Goal: Task Accomplishment & Management: Use online tool/utility

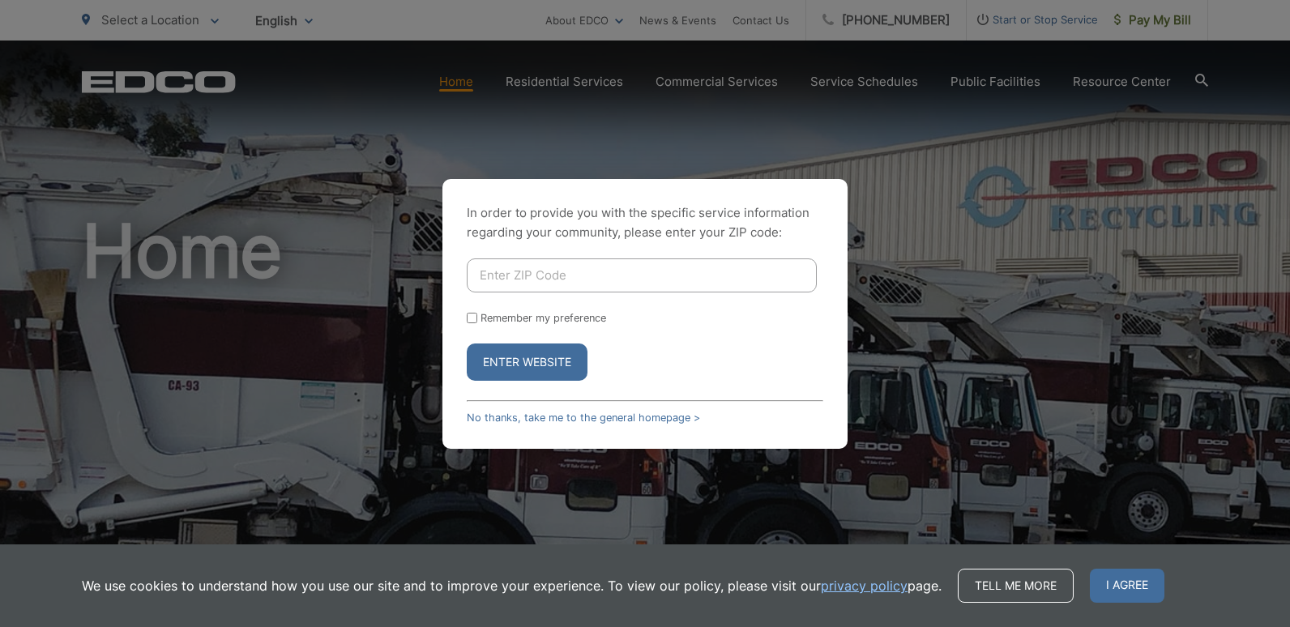
click at [581, 289] on input "Enter ZIP Code" at bounding box center [642, 276] width 350 height 34
type input "91902"
click at [467, 344] on button "Enter Website" at bounding box center [527, 362] width 121 height 37
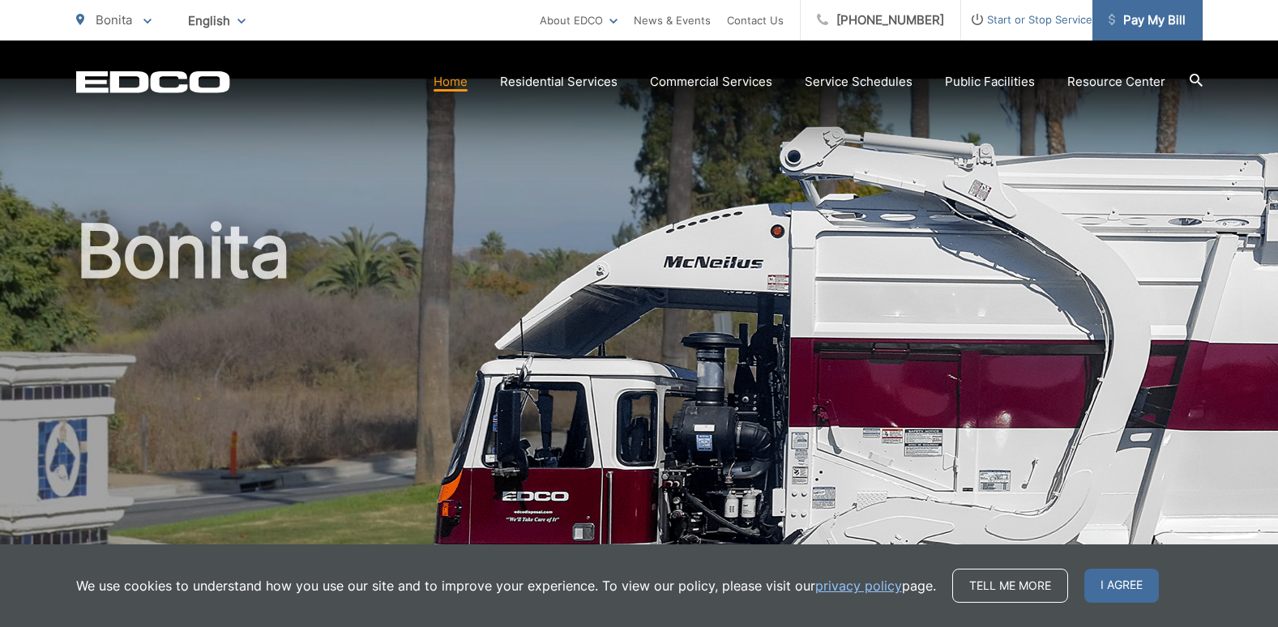
click at [1144, 14] on span "Pay My Bill" at bounding box center [1147, 20] width 77 height 19
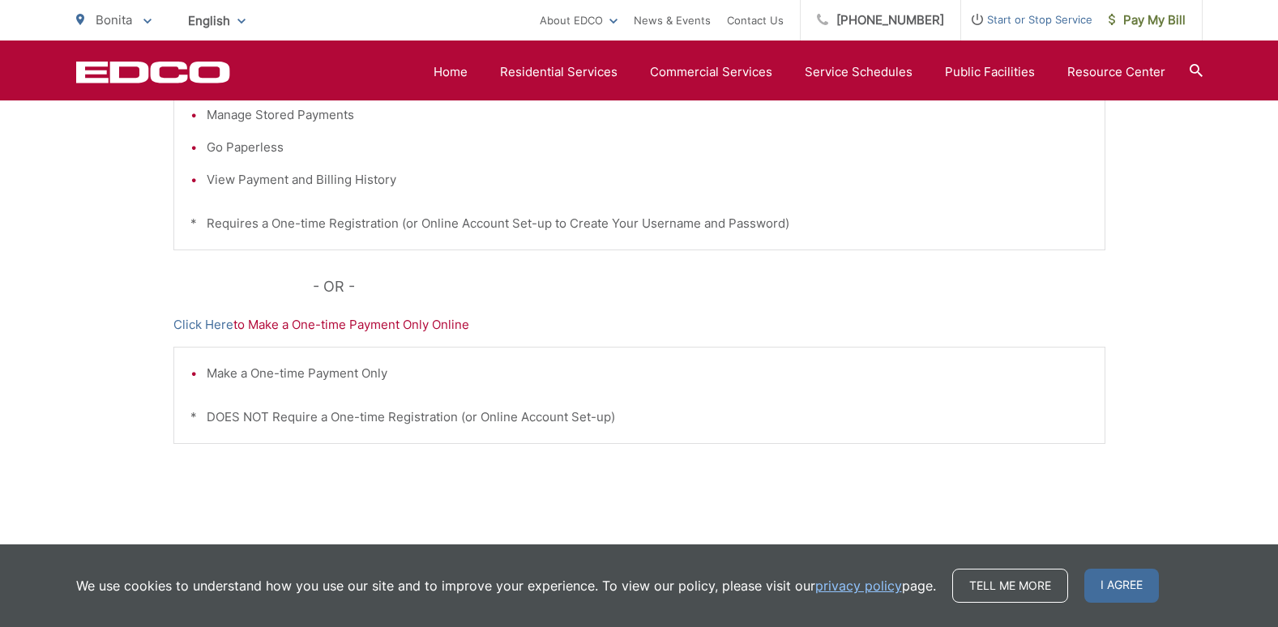
scroll to position [162, 0]
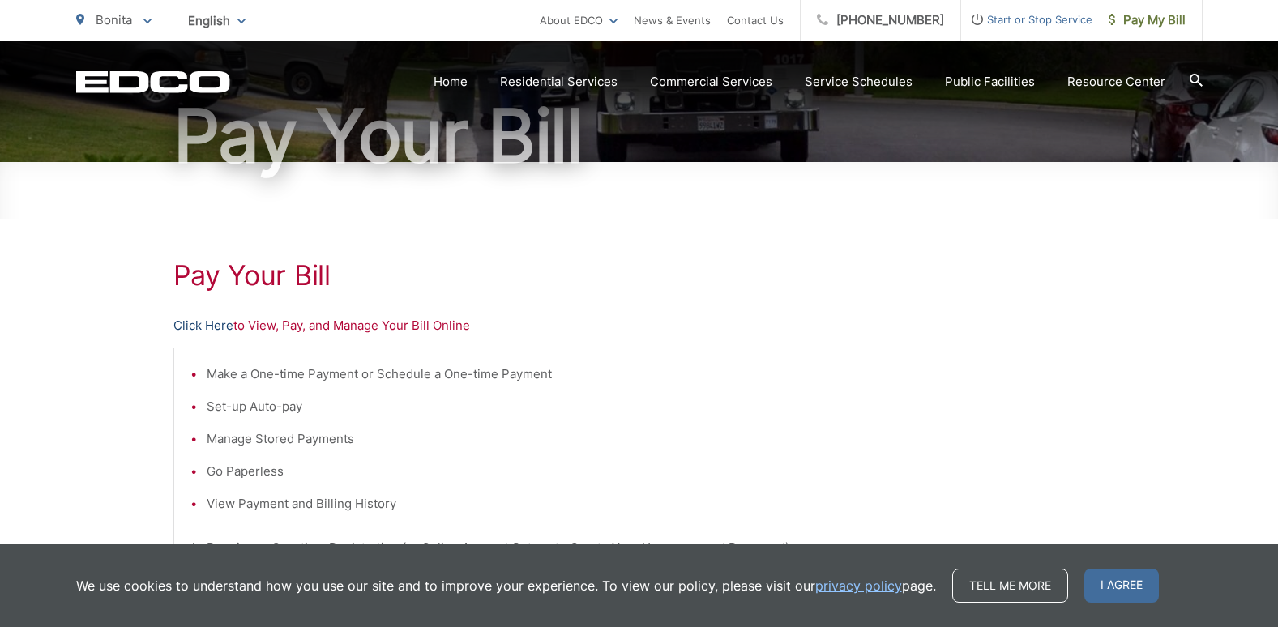
click at [216, 322] on link "Click Here" at bounding box center [203, 325] width 60 height 19
